Goal: Information Seeking & Learning: Learn about a topic

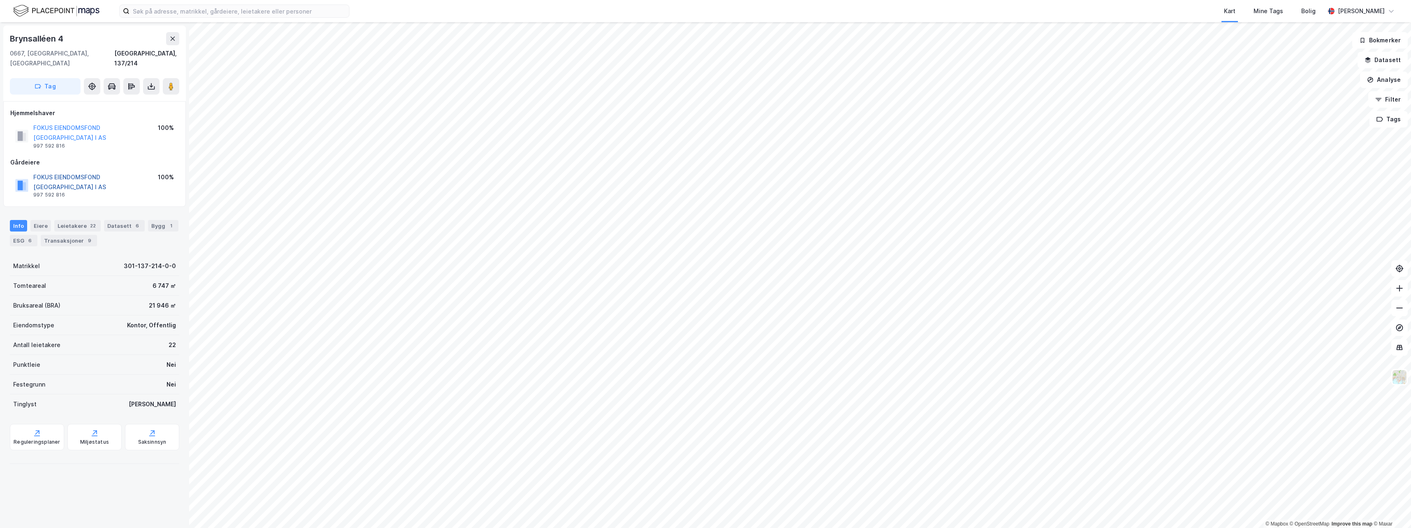
click at [0, 0] on button "FOKUS EIENDOMSFOND [GEOGRAPHIC_DATA] I AS" at bounding box center [0, 0] width 0 height 0
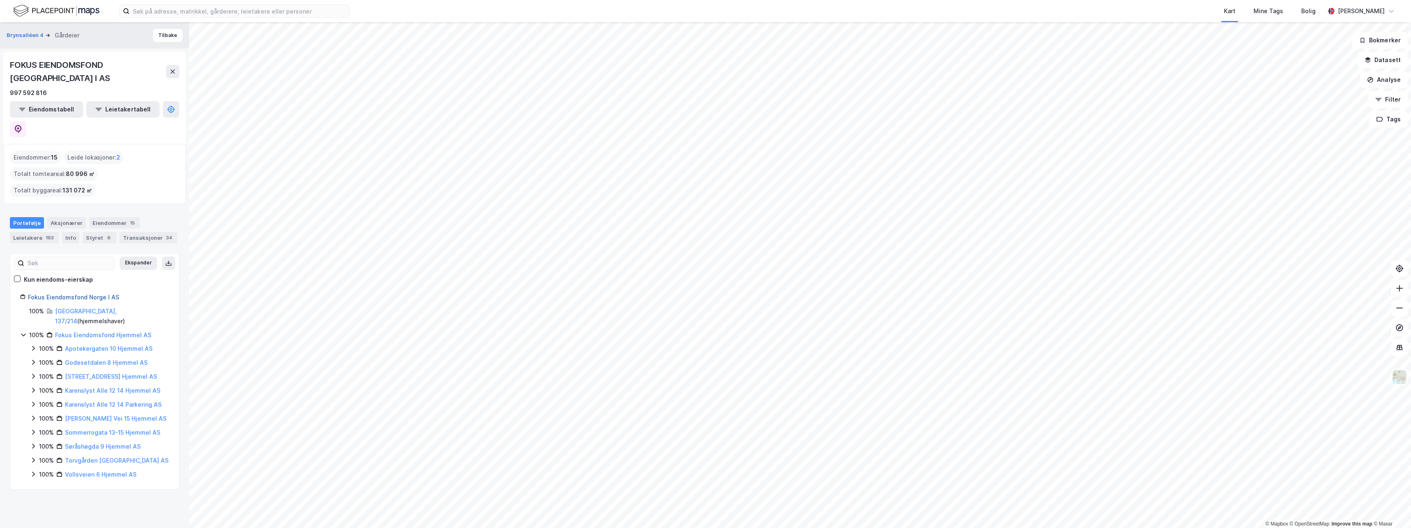
click at [76, 293] on link "Fokus Eiendomsfond Norge I AS" at bounding box center [73, 296] width 91 height 7
click at [55, 217] on div "Aksjonærer" at bounding box center [66, 223] width 39 height 12
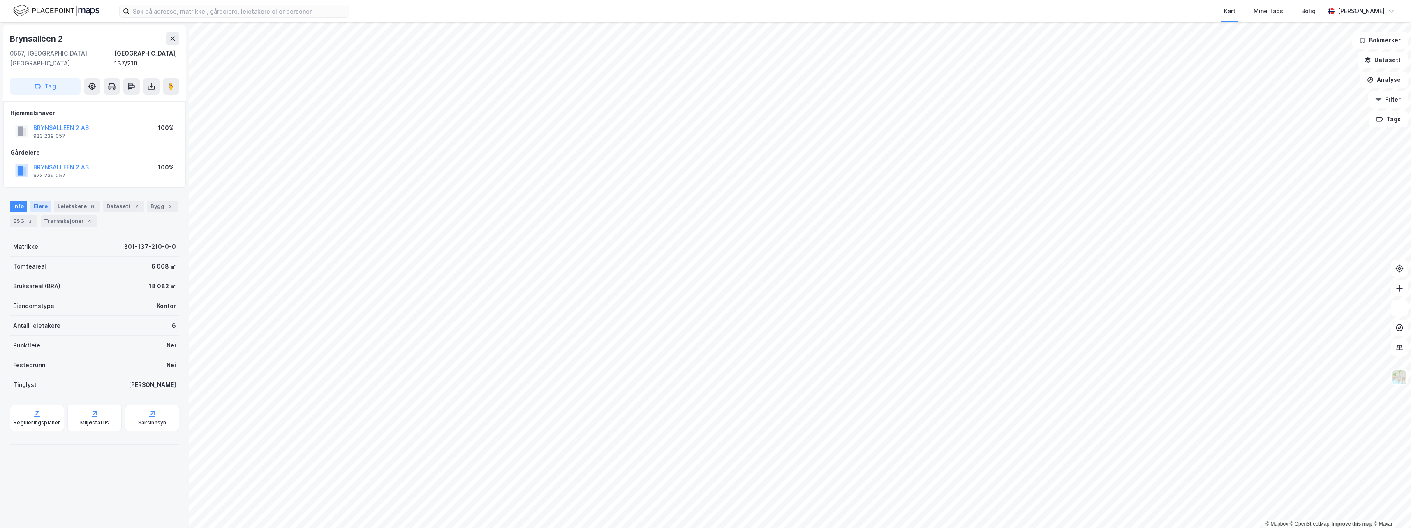
click at [36, 201] on div "Eiere" at bounding box center [40, 207] width 21 height 12
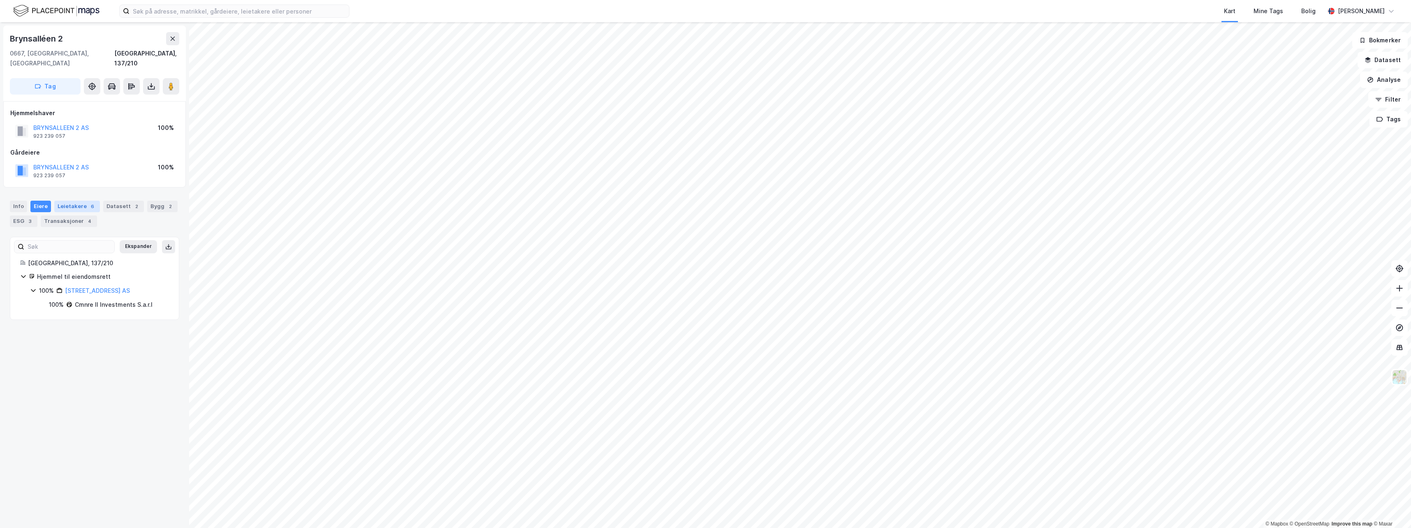
click at [60, 201] on div "Leietakere 6" at bounding box center [77, 207] width 46 height 12
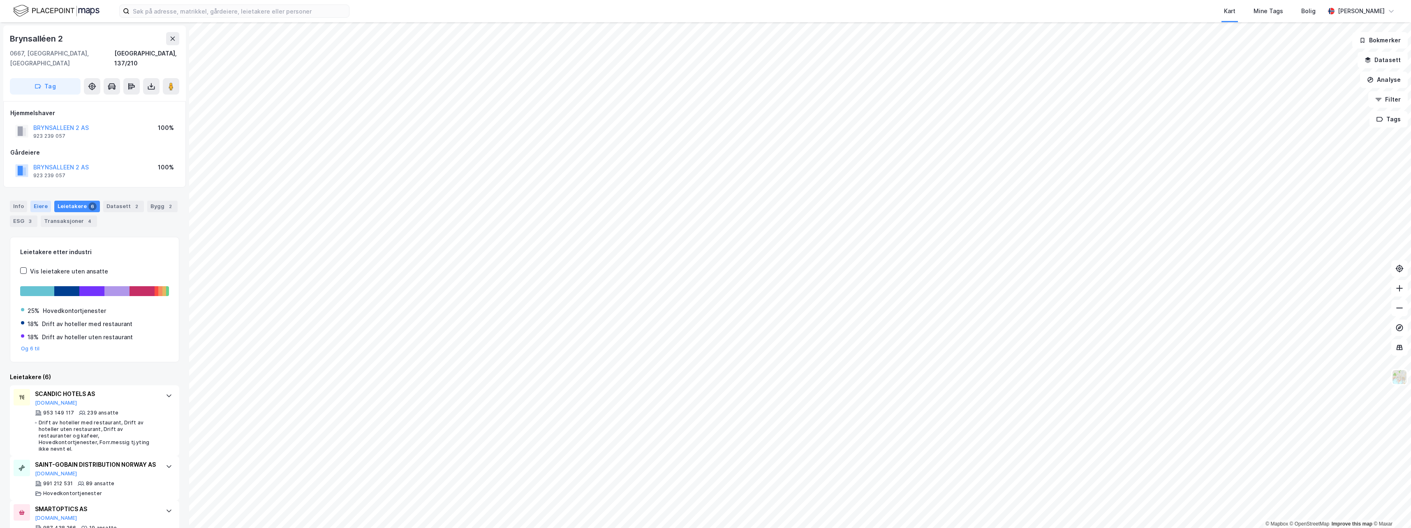
click at [40, 201] on div "Eiere" at bounding box center [40, 207] width 21 height 12
